Goal: Find specific page/section: Find specific page/section

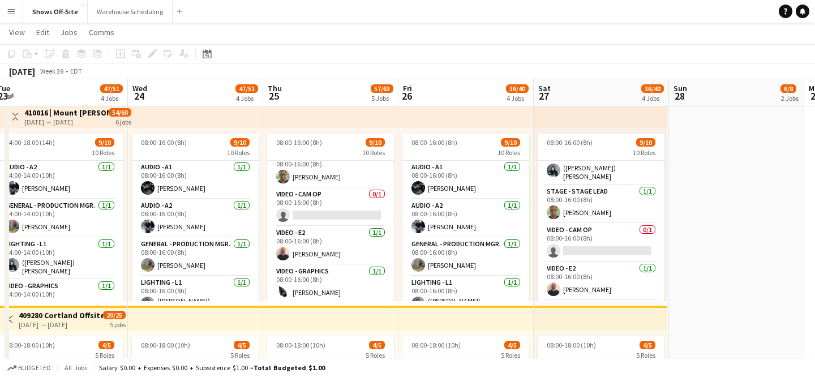
scroll to position [245, 0]
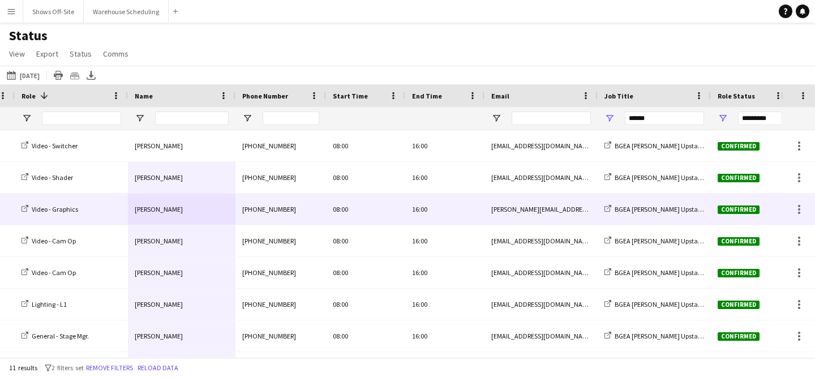
scroll to position [0, 78]
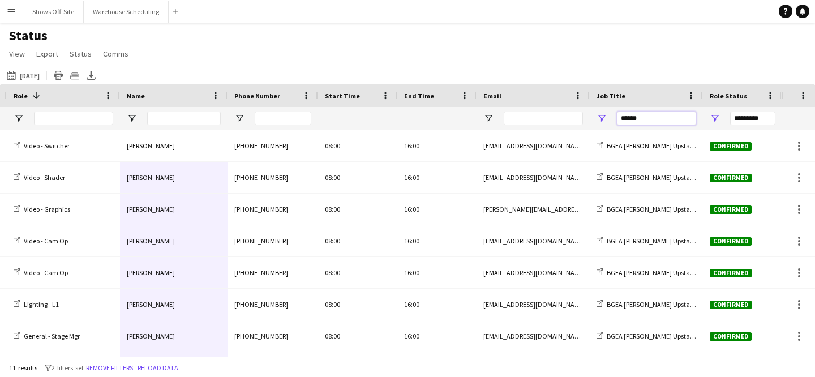
click at [646, 117] on input "******" at bounding box center [656, 119] width 79 height 14
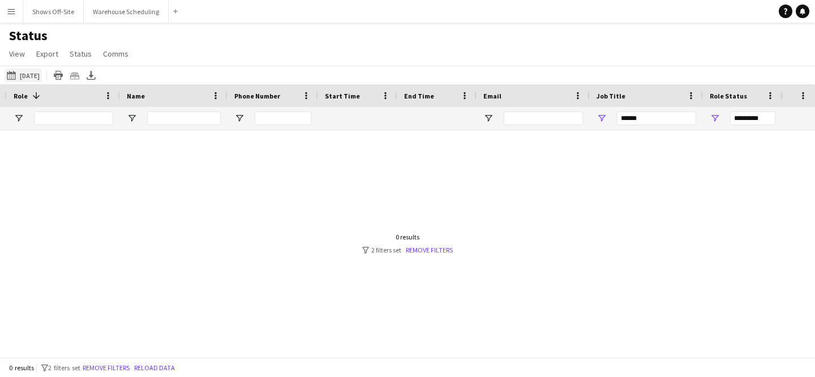
click at [42, 72] on button "08-13-2025 to 08-19-2025 09-20-2025" at bounding box center [23, 76] width 37 height 14
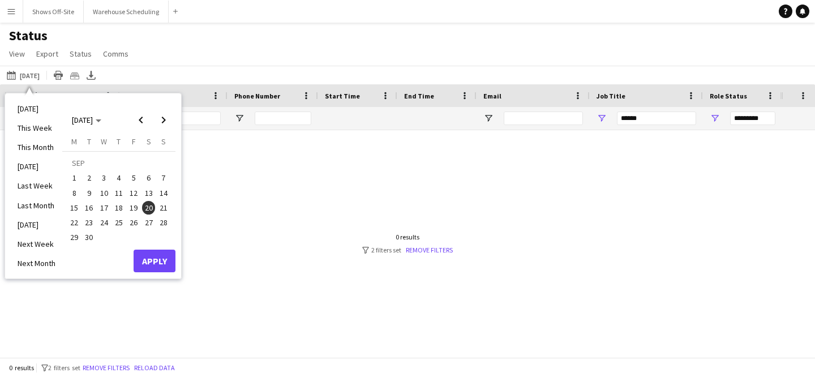
click at [160, 213] on span "21" at bounding box center [164, 208] width 14 height 14
click at [162, 253] on button "Apply" at bounding box center [155, 261] width 42 height 23
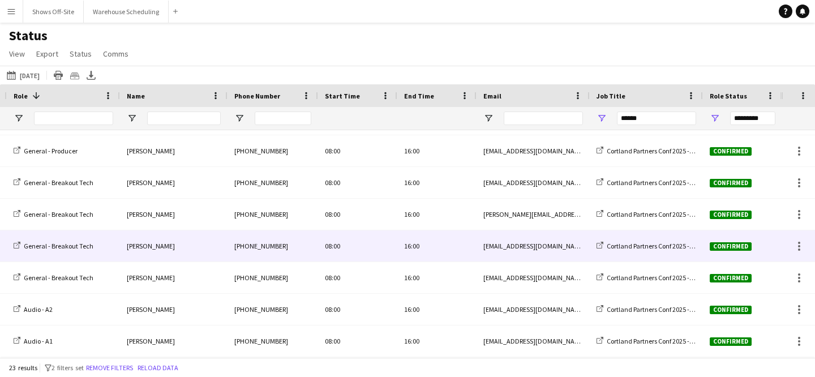
scroll to position [483, 0]
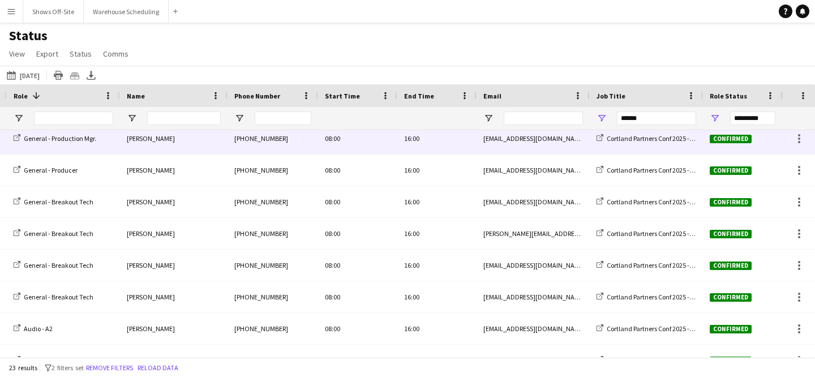
click at [673, 144] on div "Cortland Partners Conf 2025 -- 409280" at bounding box center [646, 138] width 113 height 31
click at [662, 140] on span "Cortland Partners Conf 2025 -- 409280" at bounding box center [660, 138] width 106 height 8
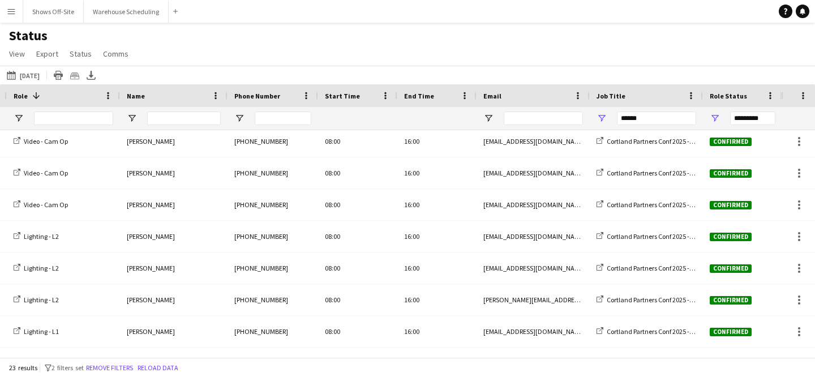
scroll to position [0, 0]
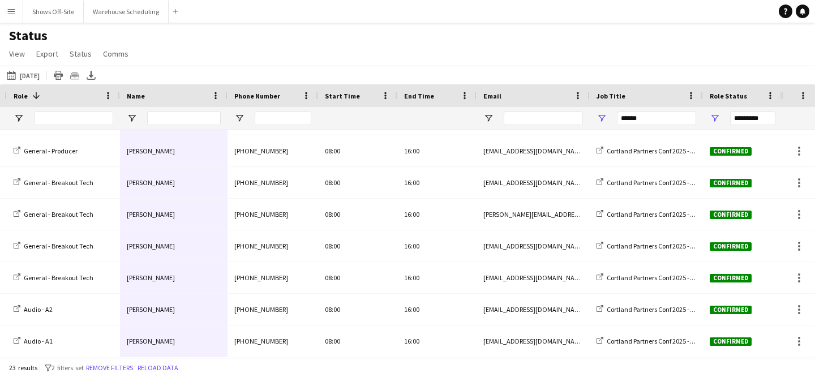
drag, startPoint x: 163, startPoint y: 137, endPoint x: 169, endPoint y: 346, distance: 209.0
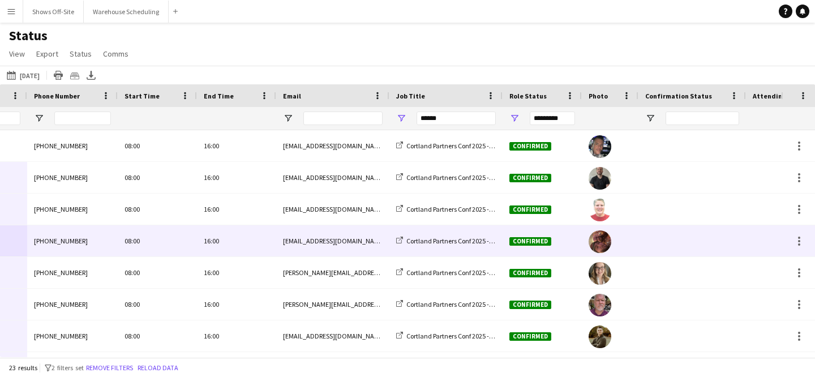
scroll to position [0, 341]
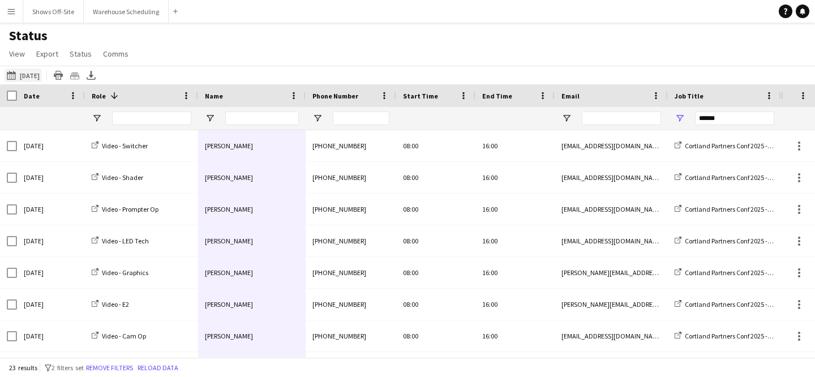
click at [42, 78] on button "08-13-2025 to 08-19-2025 09-21-2025" at bounding box center [23, 76] width 37 height 14
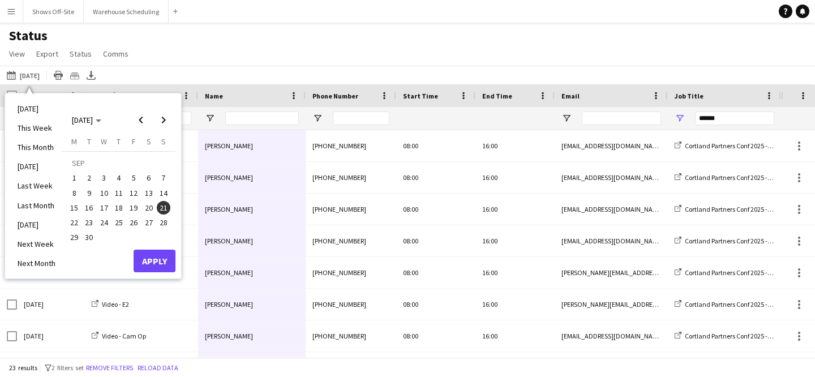
click at [87, 220] on span "23" at bounding box center [90, 223] width 14 height 14
click at [159, 264] on button "Apply" at bounding box center [155, 261] width 42 height 23
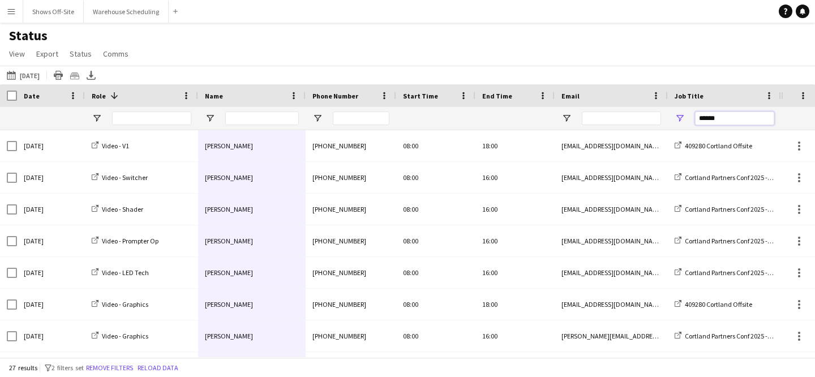
click at [745, 117] on input "******" at bounding box center [734, 119] width 79 height 14
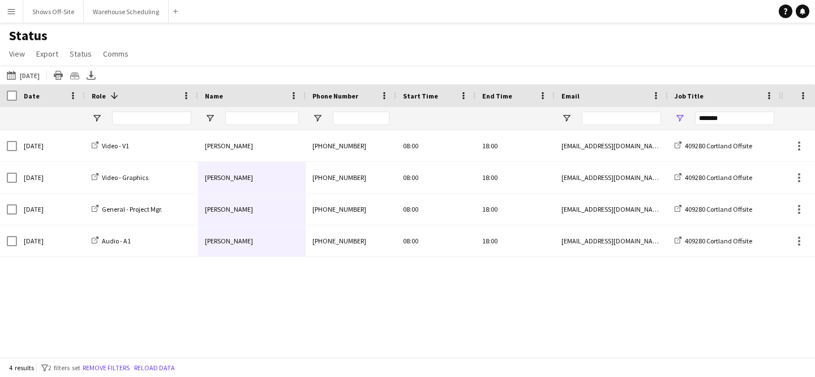
drag, startPoint x: 263, startPoint y: 138, endPoint x: 263, endPoint y: 246, distance: 107.6
click at [41, 70] on button "08-13-2025 to 08-19-2025 09-23-2025" at bounding box center [23, 76] width 37 height 14
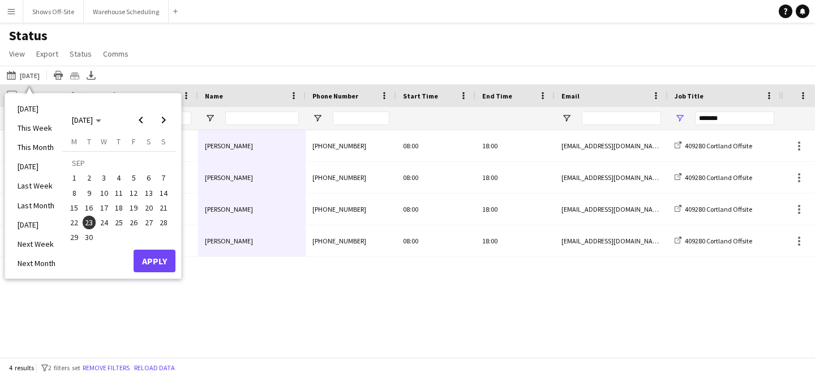
click at [73, 220] on span "22" at bounding box center [74, 223] width 14 height 14
click at [156, 260] on button "Apply" at bounding box center [155, 261] width 42 height 23
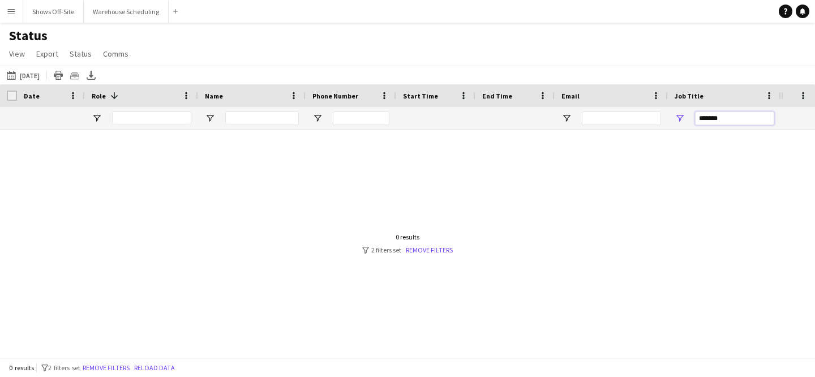
drag, startPoint x: 729, startPoint y: 118, endPoint x: 696, endPoint y: 118, distance: 33.4
click at [696, 118] on input "******" at bounding box center [734, 119] width 79 height 14
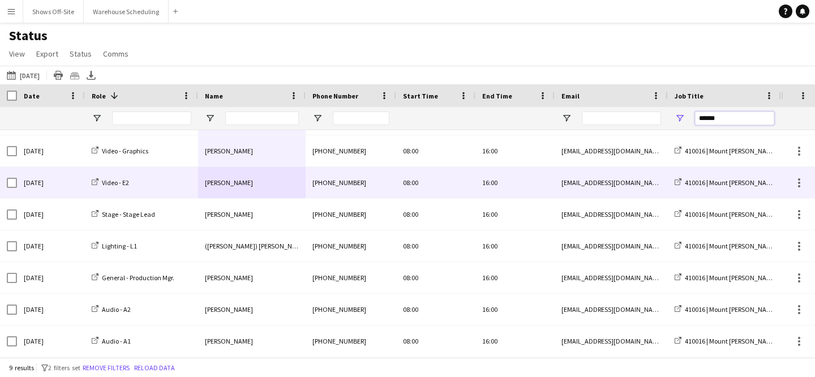
scroll to position [0, 0]
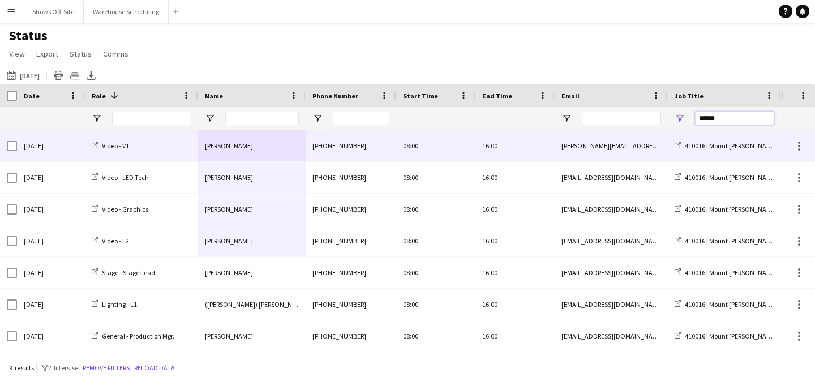
type input "******"
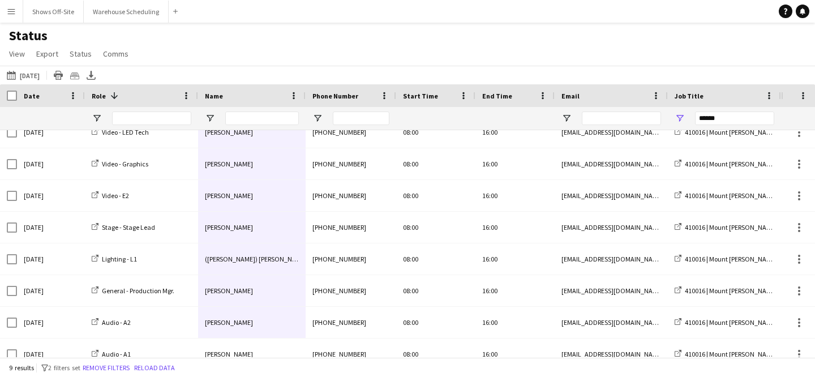
scroll to position [58, 0]
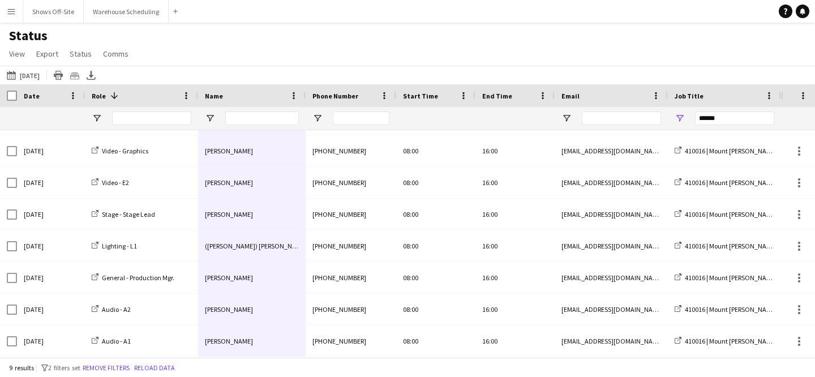
drag, startPoint x: 268, startPoint y: 143, endPoint x: 266, endPoint y: 347, distance: 203.8
click at [267, 55] on div "Status View Views Default view New view Update view Delete view Edit name Custo…" at bounding box center [407, 46] width 815 height 38
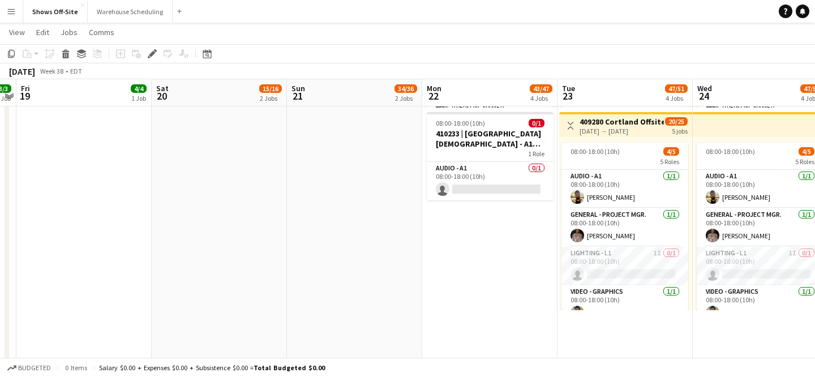
scroll to position [622, 0]
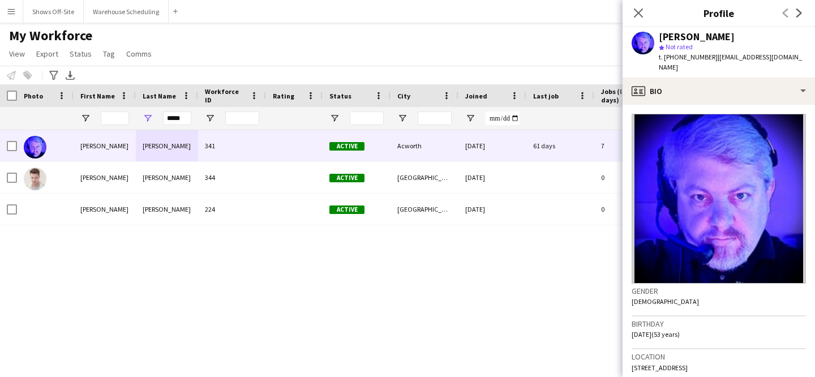
scroll to position [127, 0]
